Goal: Task Accomplishment & Management: Manage account settings

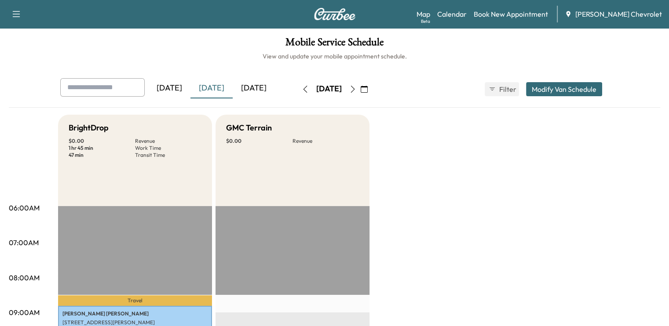
click at [233, 84] on div "[DATE]" at bounding box center [254, 88] width 42 height 20
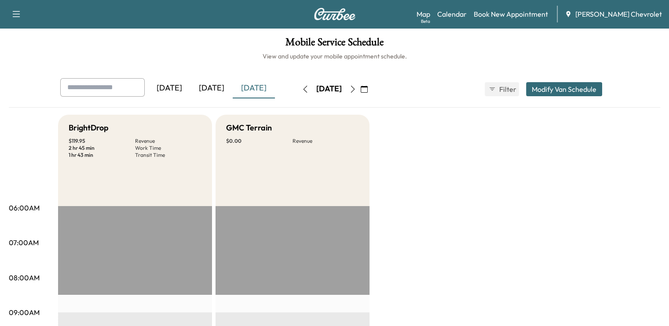
click at [190, 87] on div "[DATE]" at bounding box center [211, 88] width 42 height 20
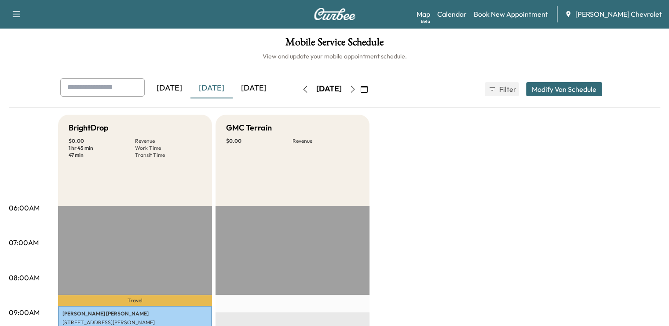
click at [233, 89] on div "[DATE]" at bounding box center [254, 88] width 42 height 20
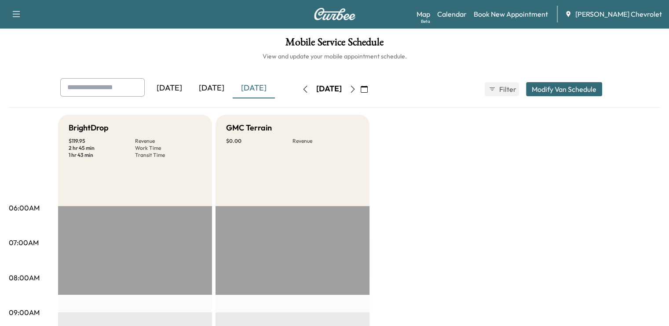
click at [190, 91] on div "[DATE]" at bounding box center [211, 88] width 42 height 20
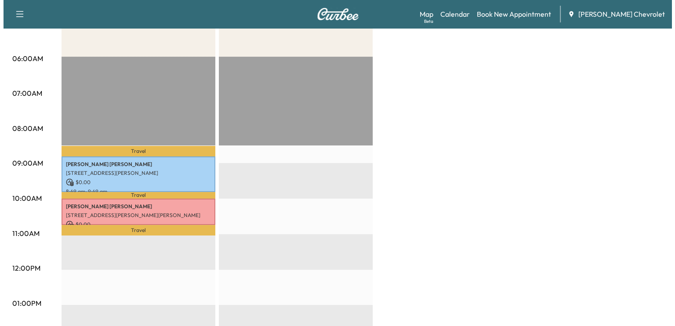
scroll to position [149, 0]
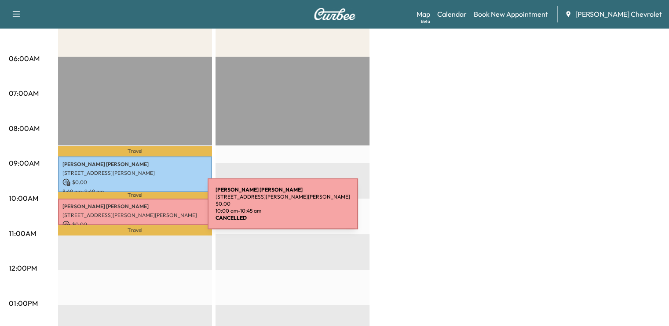
click at [142, 212] on p "[STREET_ADDRESS][PERSON_NAME][PERSON_NAME]" at bounding box center [134, 215] width 145 height 7
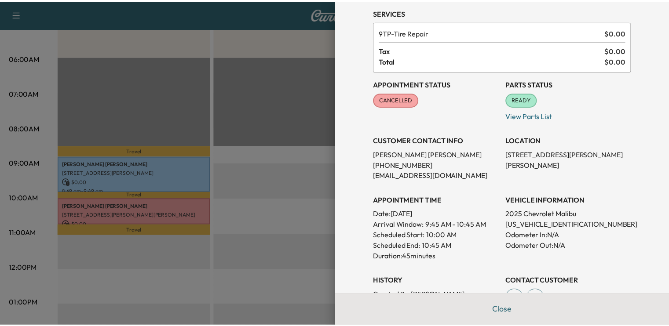
scroll to position [28, 0]
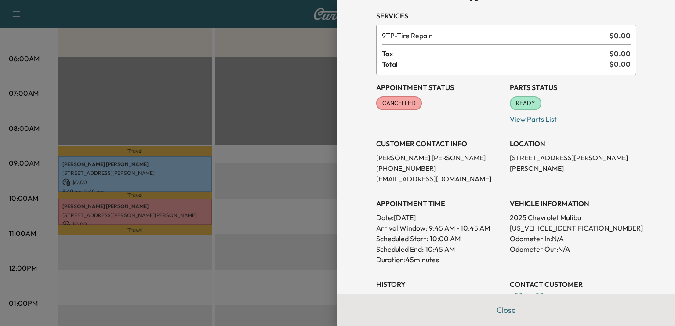
drag, startPoint x: 274, startPoint y: 188, endPoint x: 255, endPoint y: 219, distance: 36.1
click at [255, 219] on div at bounding box center [337, 163] width 675 height 326
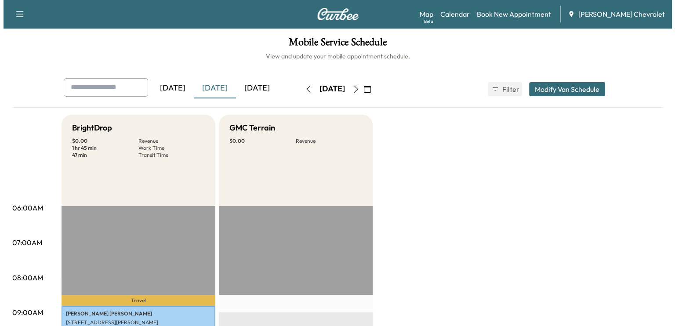
scroll to position [0, 0]
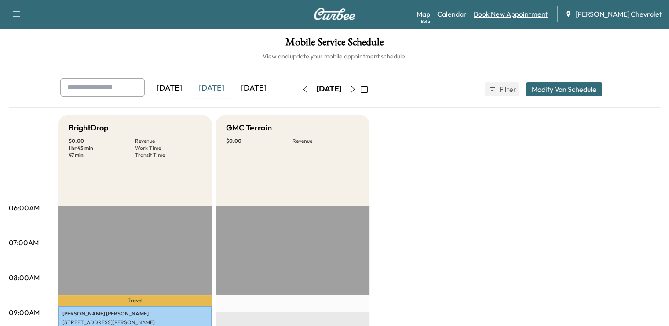
click at [536, 15] on link "Book New Appointment" at bounding box center [510, 14] width 74 height 11
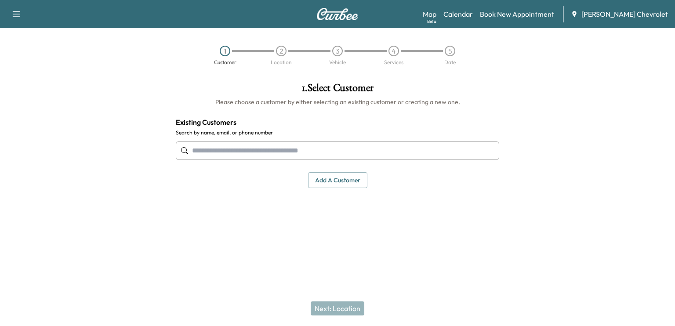
click at [348, 147] on input "text" at bounding box center [338, 151] width 324 height 18
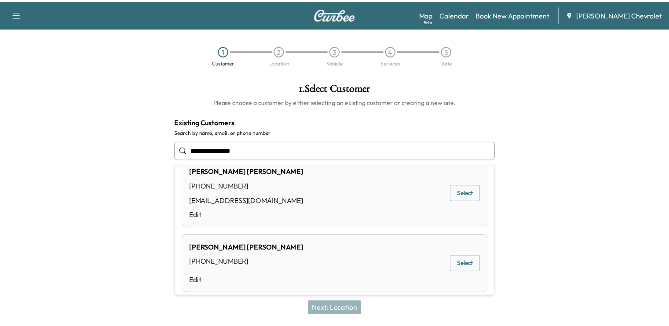
scroll to position [18, 0]
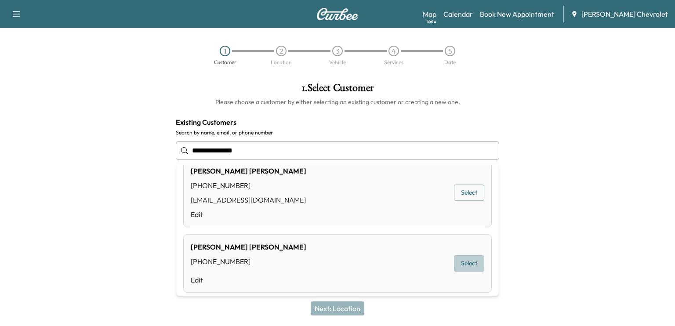
click at [457, 261] on button "Select" at bounding box center [469, 263] width 30 height 16
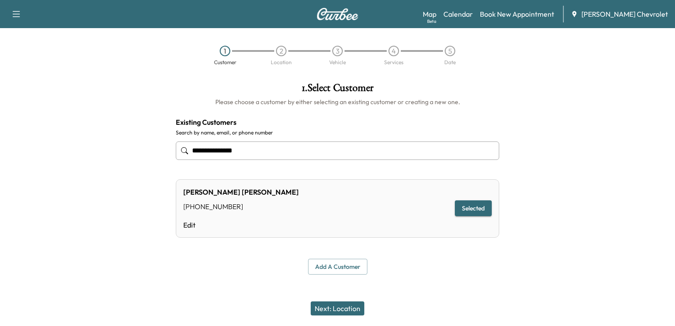
type input "**********"
click at [344, 308] on button "Next: Location" at bounding box center [338, 309] width 54 height 14
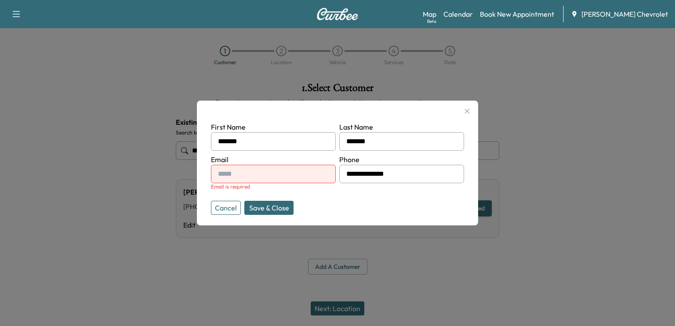
click at [257, 172] on input "text" at bounding box center [273, 174] width 125 height 18
type input "**********"
click at [274, 205] on button "Save & Close" at bounding box center [268, 208] width 49 height 14
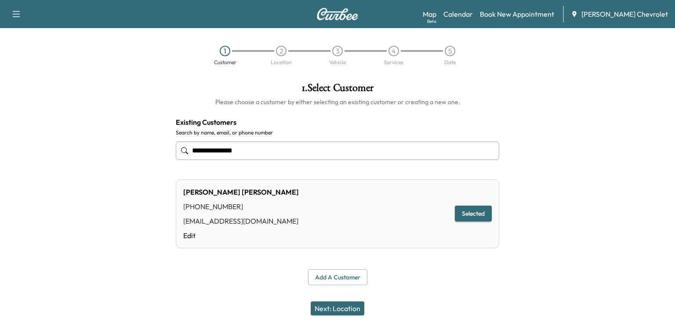
click at [343, 305] on button "Next: Location" at bounding box center [338, 309] width 54 height 14
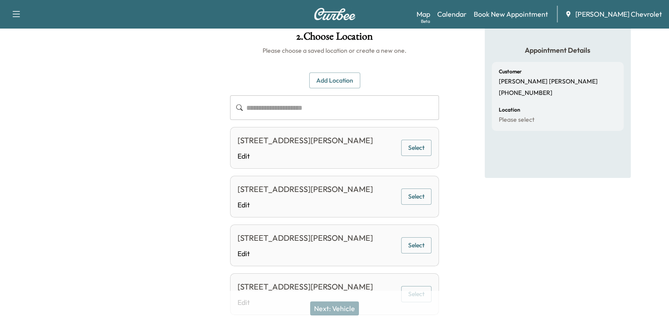
scroll to position [0, 0]
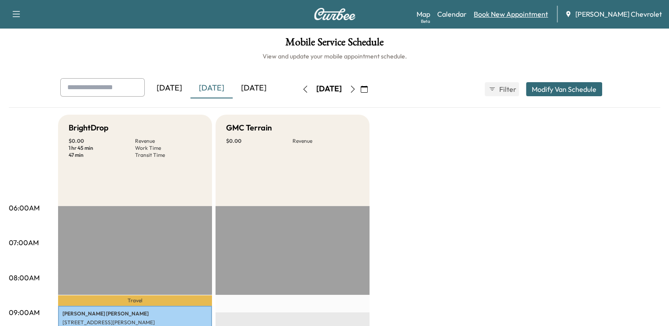
click at [505, 12] on link "Book New Appointment" at bounding box center [510, 14] width 74 height 11
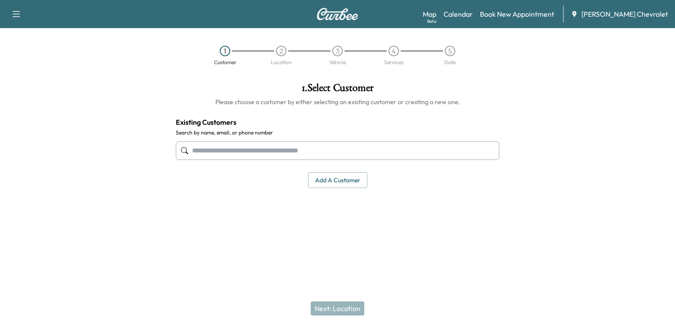
click at [327, 143] on input "text" at bounding box center [338, 151] width 324 height 18
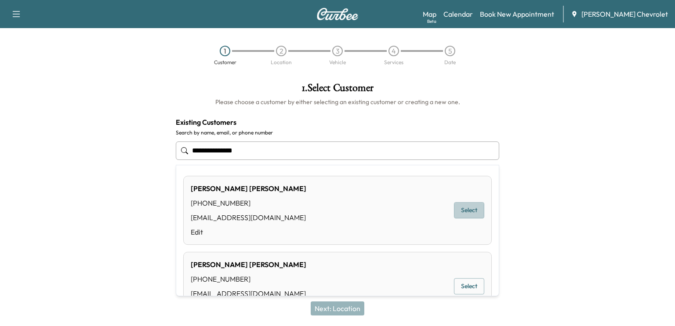
click at [464, 215] on button "Select" at bounding box center [469, 210] width 30 height 16
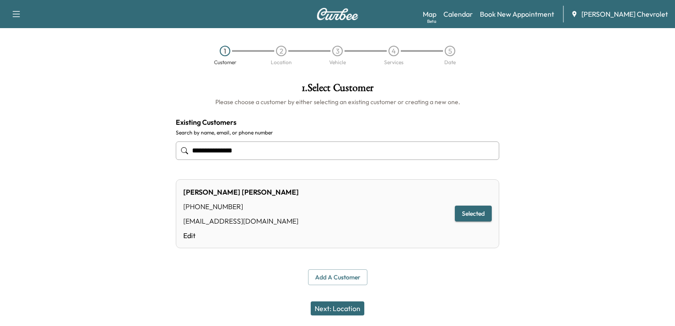
type input "**********"
click at [340, 305] on button "Next: Location" at bounding box center [338, 309] width 54 height 14
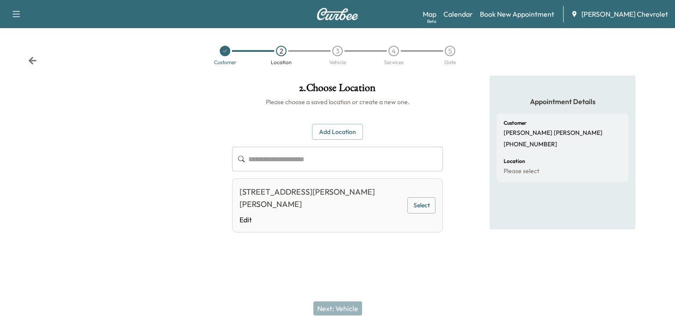
click at [426, 199] on button "Select" at bounding box center [421, 205] width 28 height 16
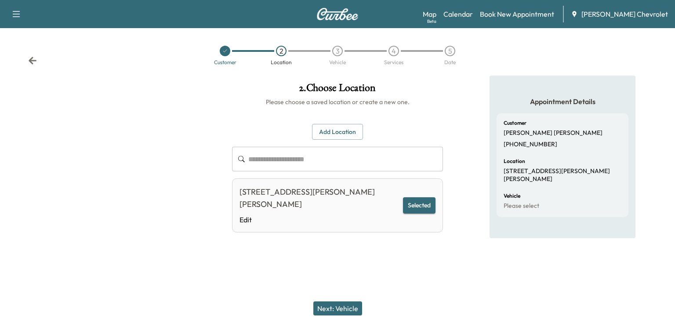
click at [338, 307] on button "Next: Vehicle" at bounding box center [337, 309] width 49 height 14
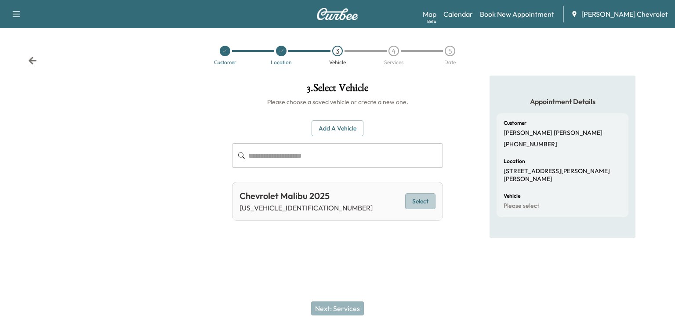
click at [418, 204] on button "Select" at bounding box center [420, 201] width 30 height 16
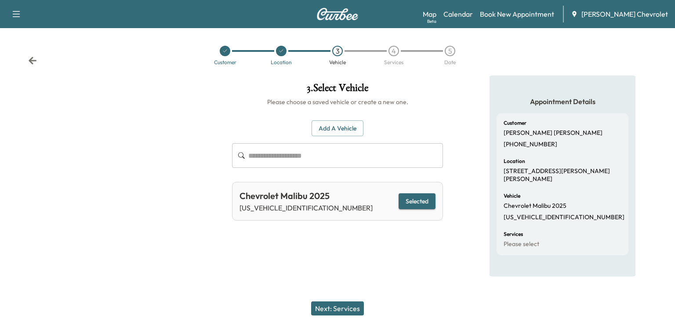
click at [344, 304] on button "Next: Services" at bounding box center [337, 309] width 53 height 14
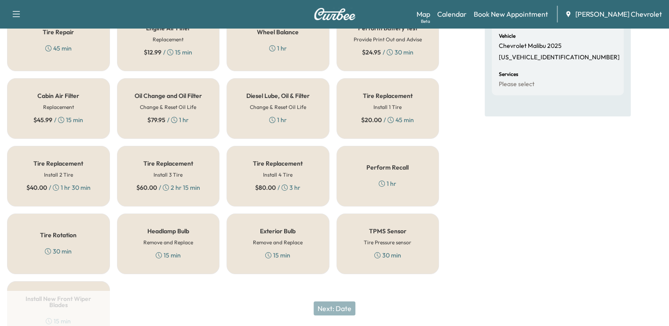
scroll to position [160, 0]
click at [280, 185] on div "$ 80.00 / 3 hr" at bounding box center [277, 187] width 45 height 9
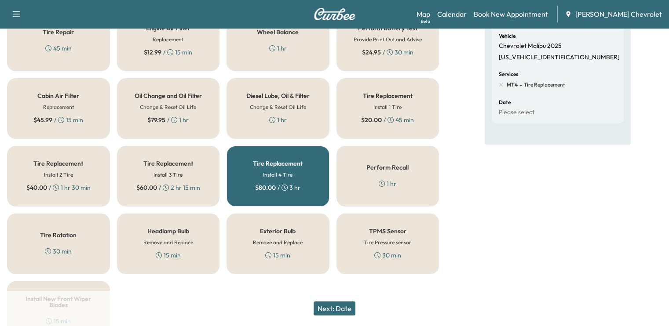
click at [382, 118] on div "$ 20.00 / 45 min" at bounding box center [387, 120] width 53 height 9
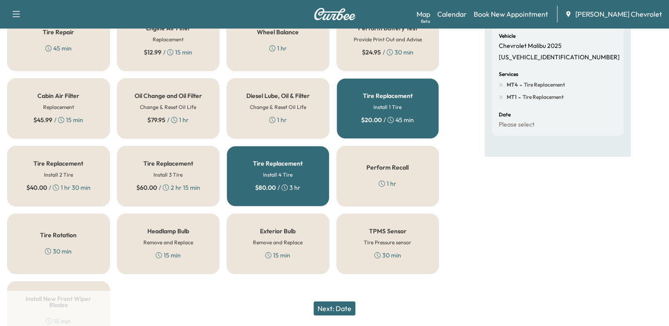
click at [311, 182] on div "Tire Replacement Install 4 Tire $ 80.00 / 3 hr" at bounding box center [277, 176] width 103 height 61
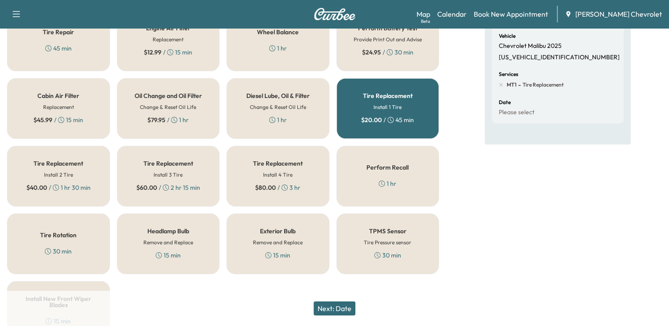
click at [339, 303] on button "Next: Date" at bounding box center [334, 309] width 42 height 14
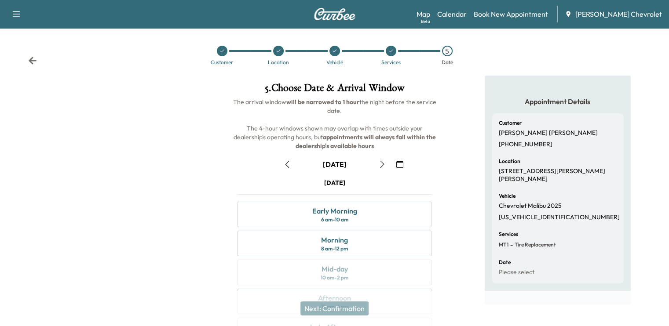
click at [287, 167] on icon "button" at bounding box center [287, 164] width 7 height 7
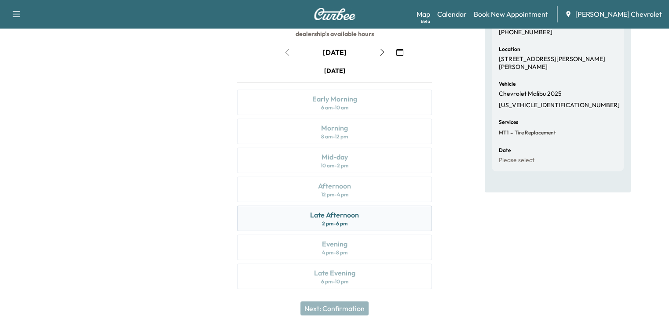
click at [376, 218] on div "Late Afternoon 2 pm - 6 pm" at bounding box center [334, 218] width 195 height 25
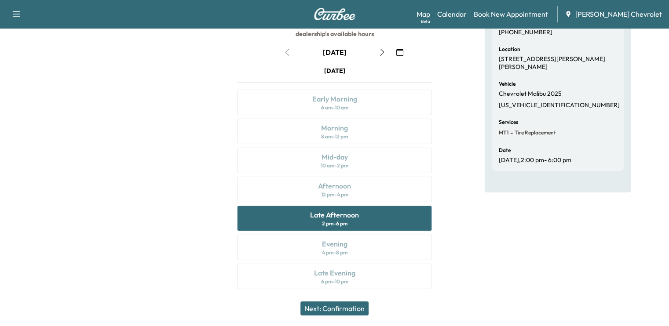
click at [343, 305] on button "Next: Confirmation" at bounding box center [334, 309] width 68 height 14
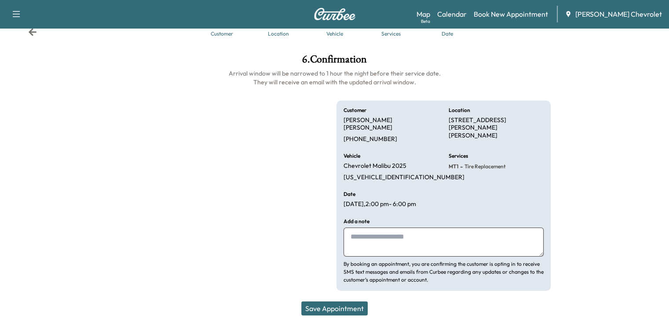
scroll to position [20, 0]
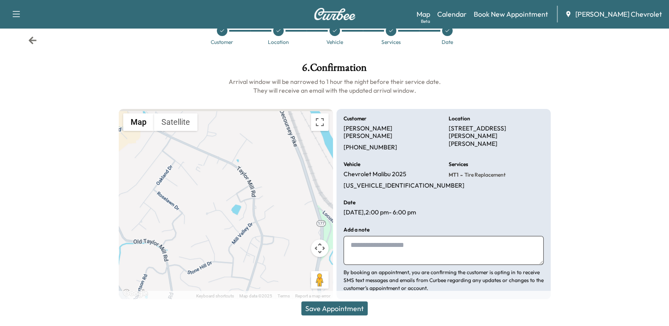
click at [348, 312] on button "Save Appointment" at bounding box center [334, 309] width 66 height 14
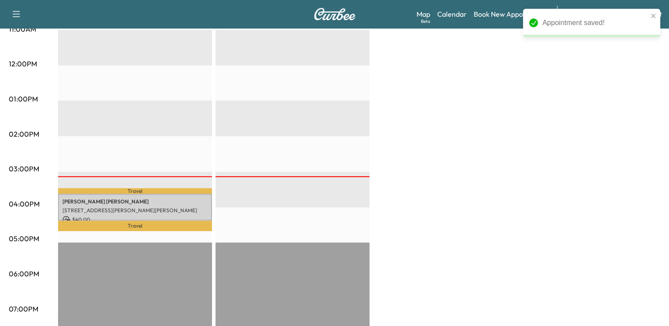
scroll to position [354, 0]
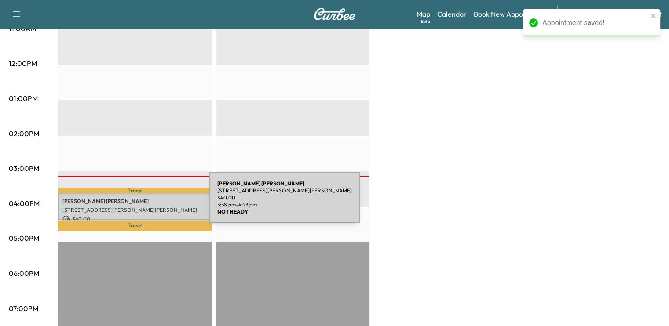
click at [143, 207] on p "[STREET_ADDRESS][PERSON_NAME][PERSON_NAME]" at bounding box center [134, 210] width 145 height 7
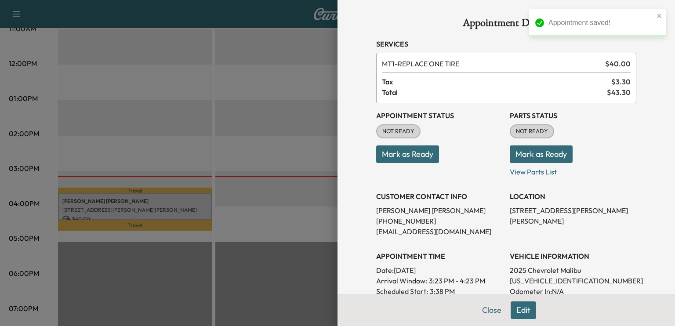
click at [417, 159] on button "Mark as Ready" at bounding box center [407, 154] width 63 height 18
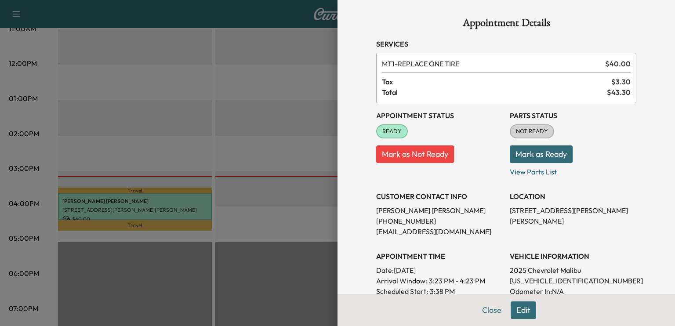
drag, startPoint x: 334, startPoint y: 163, endPoint x: 255, endPoint y: 253, distance: 119.6
click at [255, 253] on div at bounding box center [337, 163] width 675 height 326
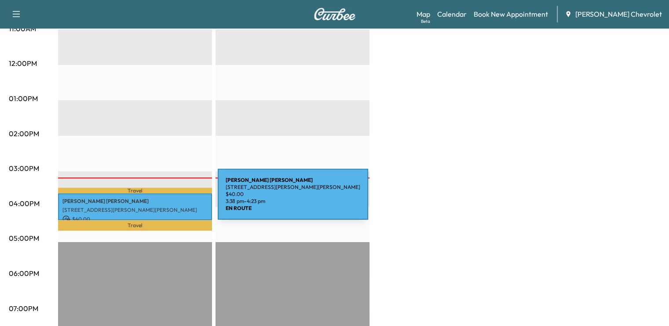
click at [152, 207] on p "[STREET_ADDRESS][PERSON_NAME][PERSON_NAME]" at bounding box center [134, 210] width 145 height 7
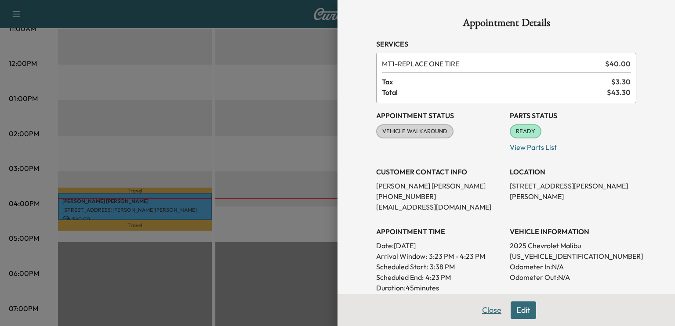
click at [484, 309] on button "Close" at bounding box center [491, 311] width 31 height 18
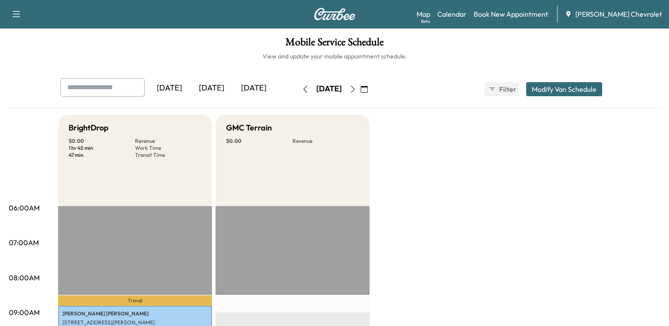
scroll to position [198, 0]
